Goal: Information Seeking & Learning: Understand process/instructions

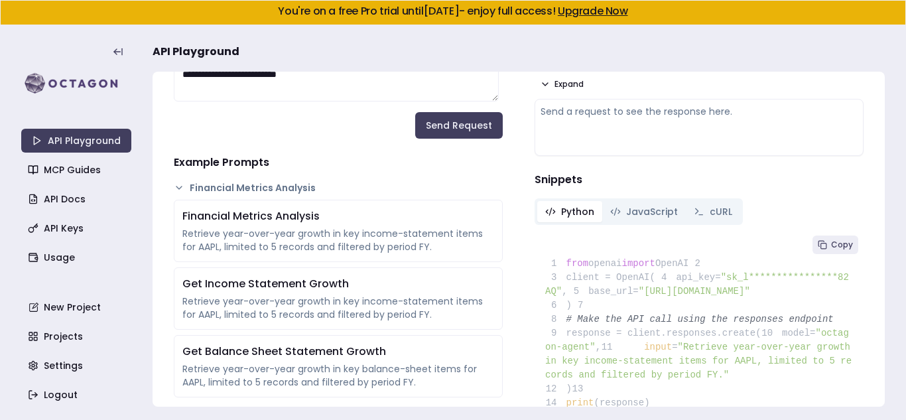
scroll to position [157, 0]
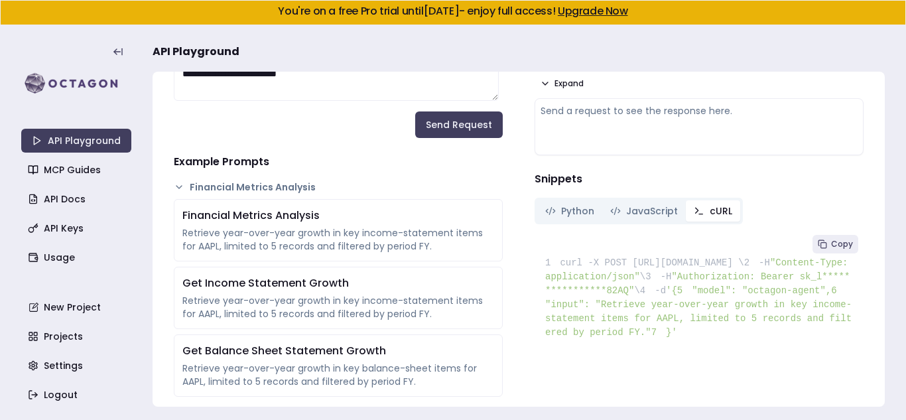
click at [721, 220] on button "cURL" at bounding box center [713, 210] width 54 height 21
click at [842, 237] on button "Copy" at bounding box center [835, 244] width 46 height 19
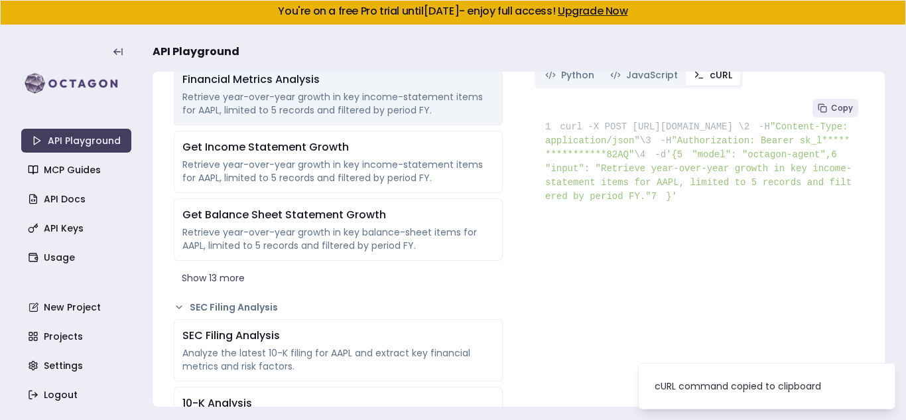
scroll to position [313, 0]
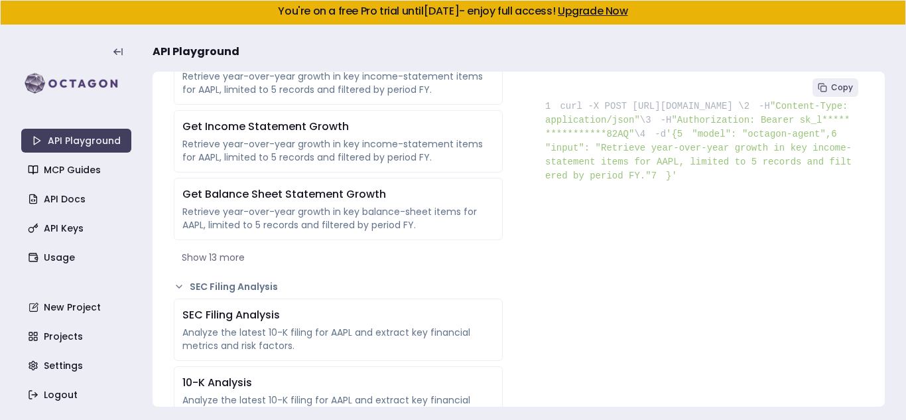
click at [220, 261] on button "Show 13 more" at bounding box center [338, 257] width 329 height 24
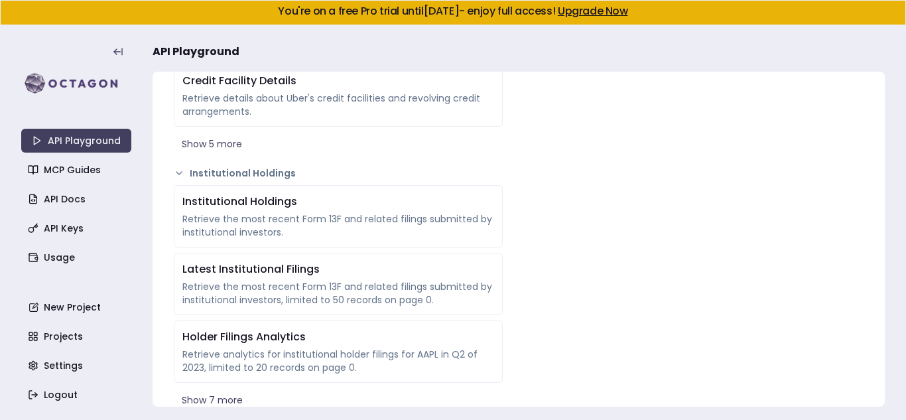
scroll to position [3773, 0]
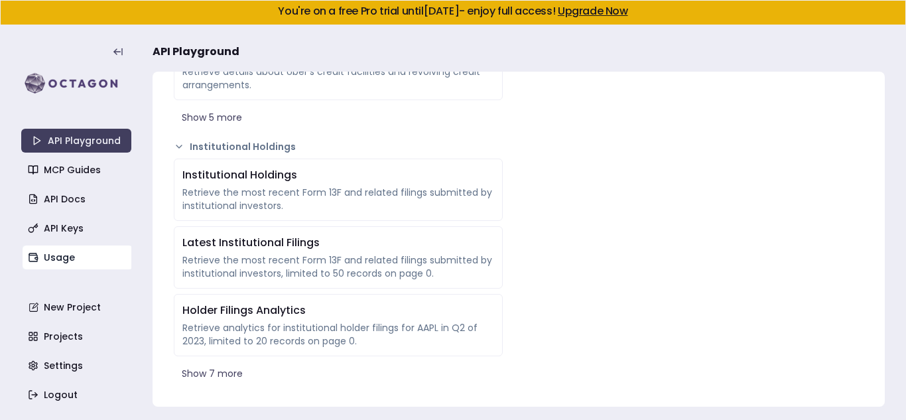
click at [72, 248] on link "Usage" at bounding box center [78, 257] width 110 height 24
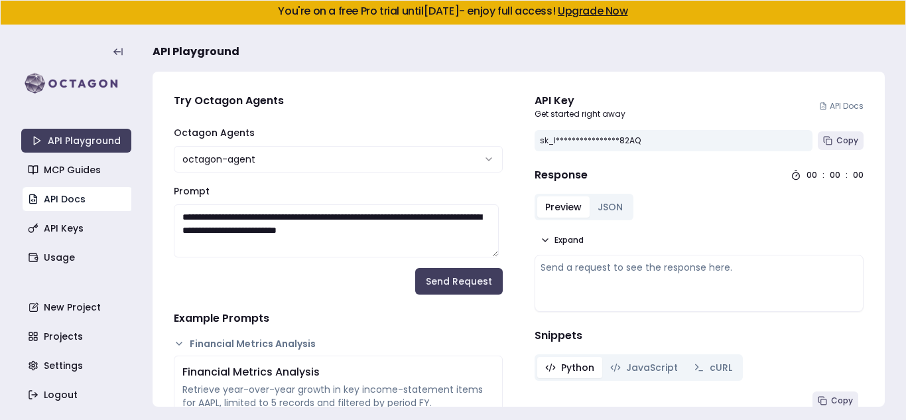
click at [95, 208] on link "API Docs" at bounding box center [78, 199] width 110 height 24
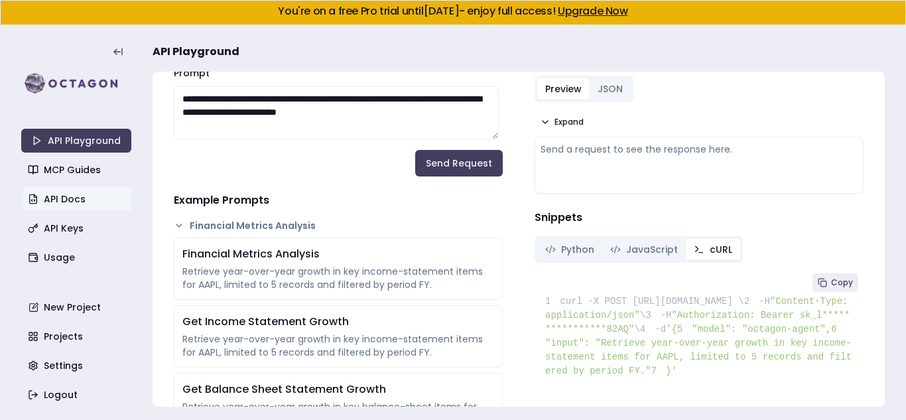
click at [710, 243] on span "cURL" at bounding box center [721, 249] width 23 height 13
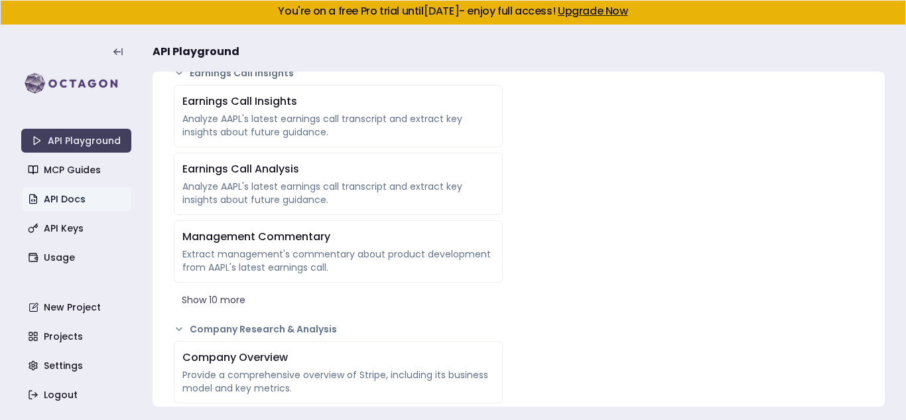
scroll to position [1021, 0]
